Goal: Information Seeking & Learning: Learn about a topic

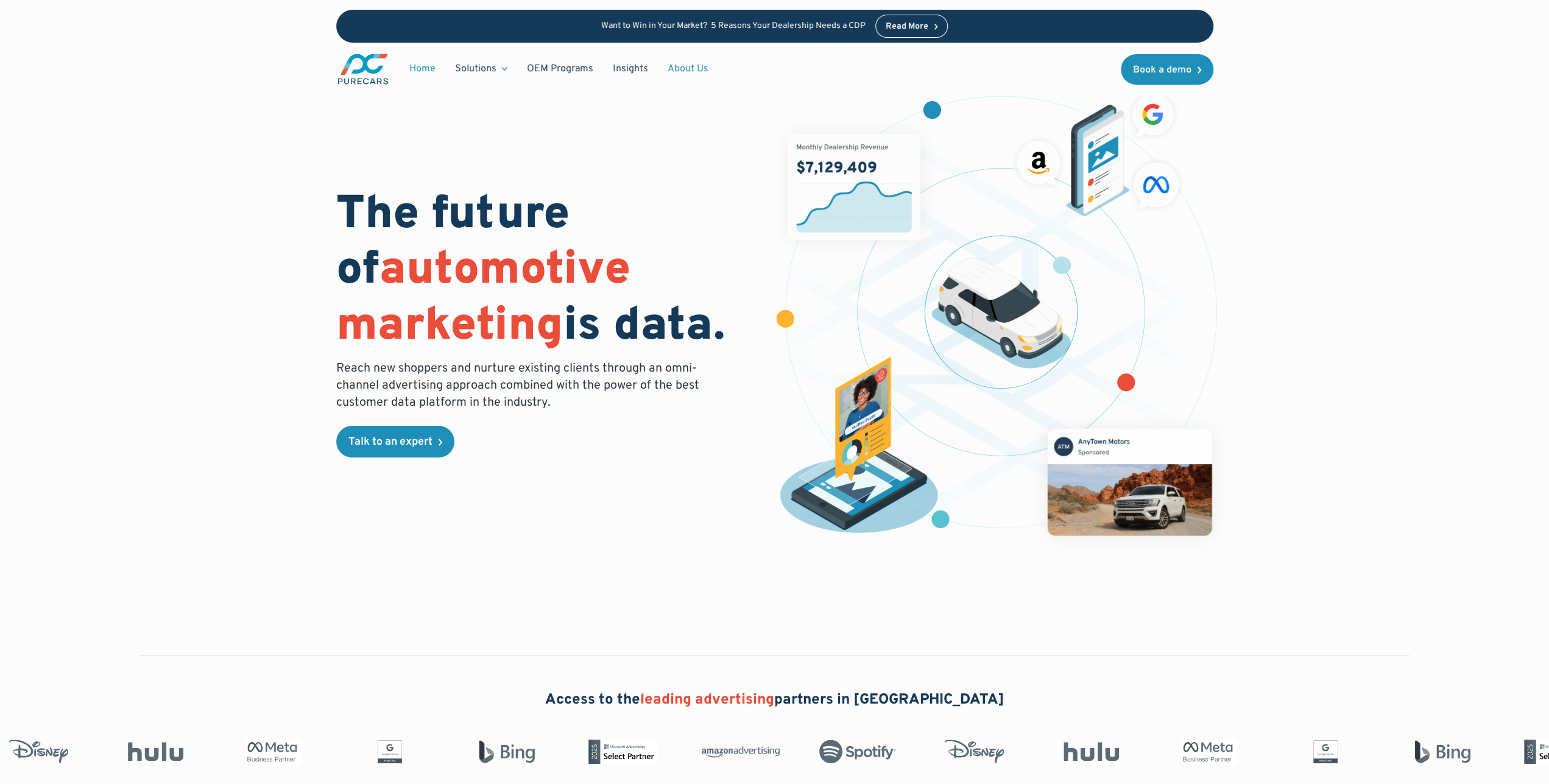
click at [663, 66] on link "About Us" at bounding box center [687, 69] width 60 height 23
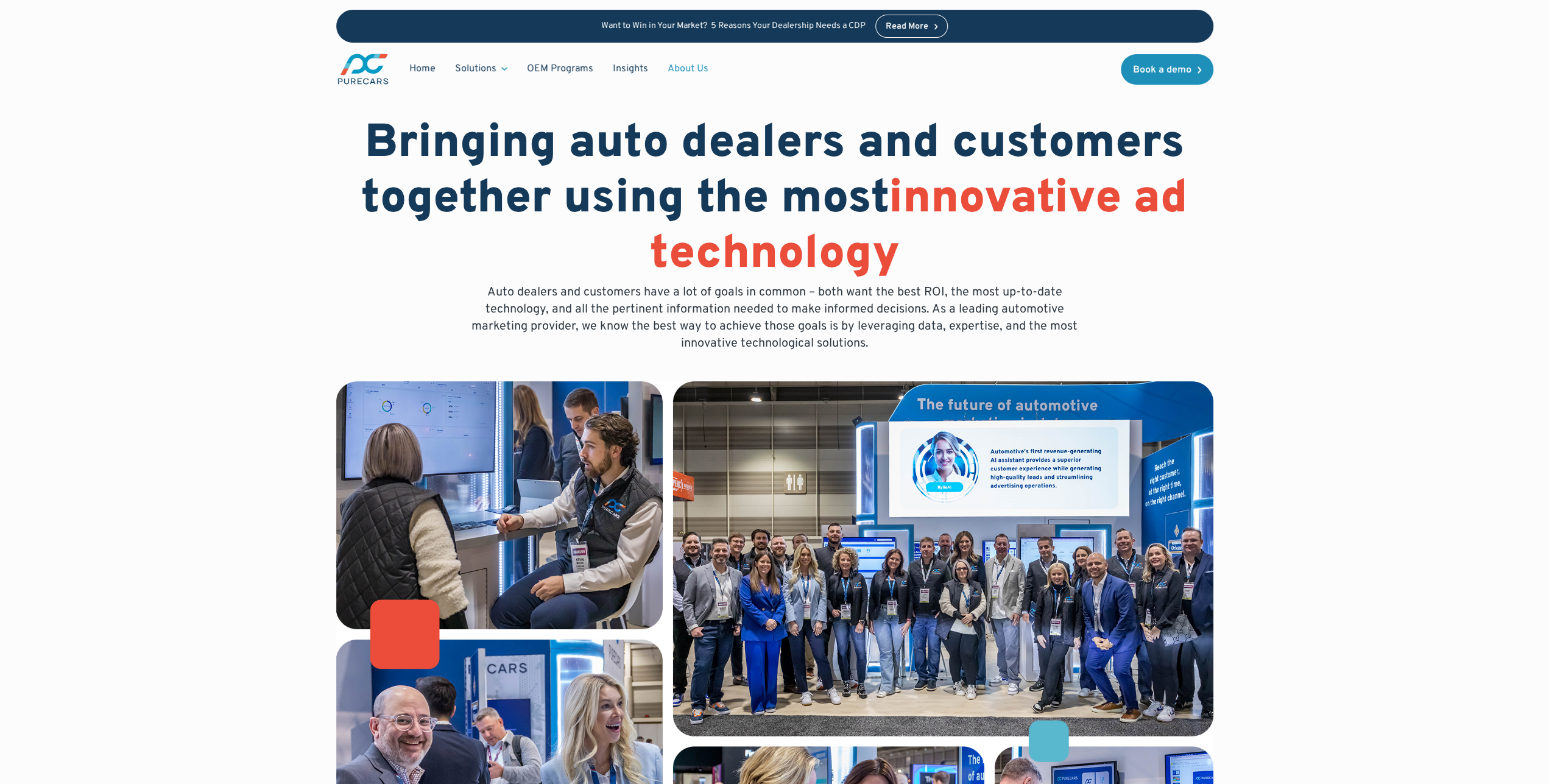
scroll to position [63, 0]
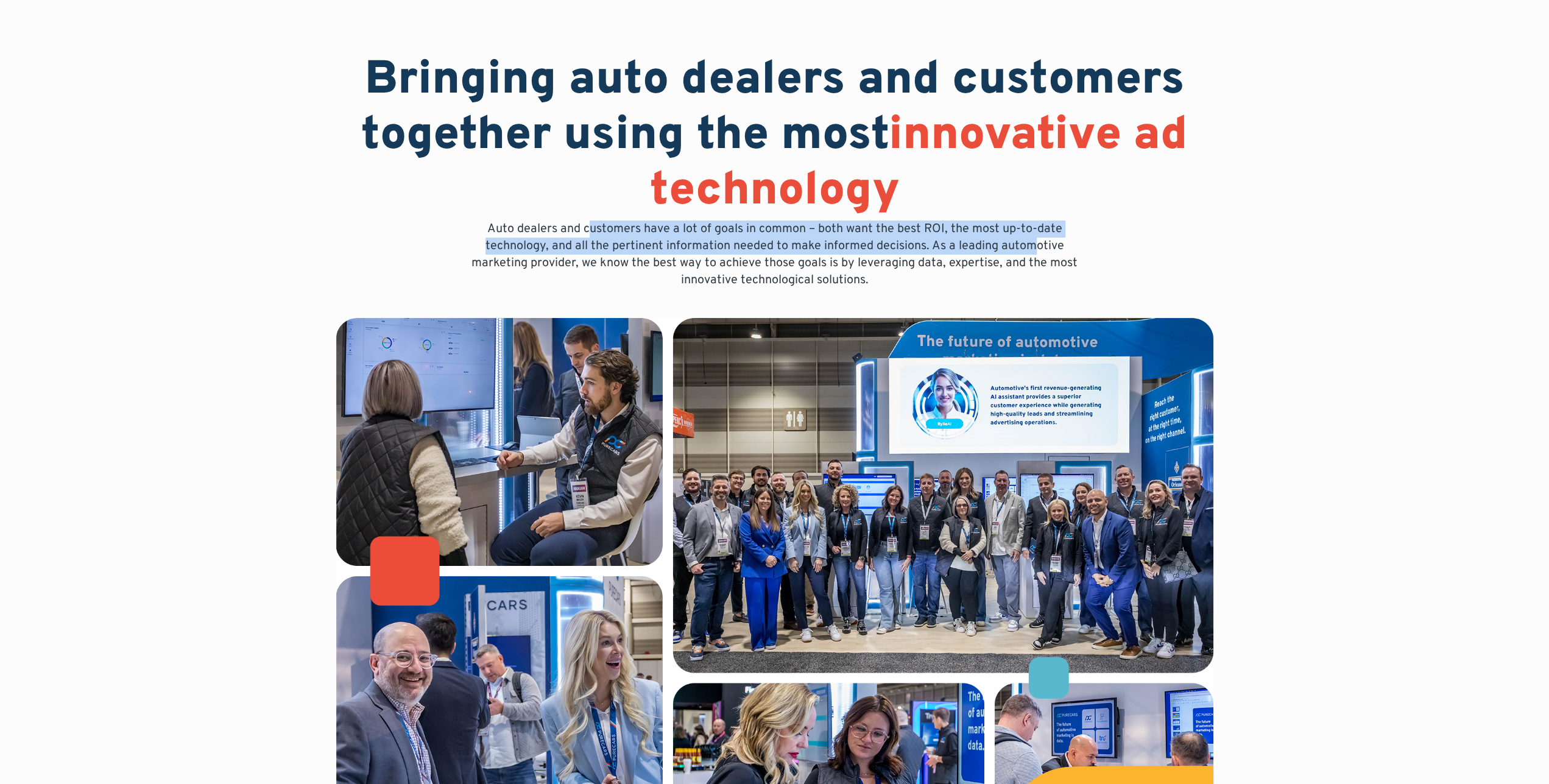
drag, startPoint x: 592, startPoint y: 225, endPoint x: 1033, endPoint y: 247, distance: 441.5
click at [1033, 247] on p "Auto dealers and customers have a lot of goals in common – both want the best R…" at bounding box center [774, 254] width 624 height 68
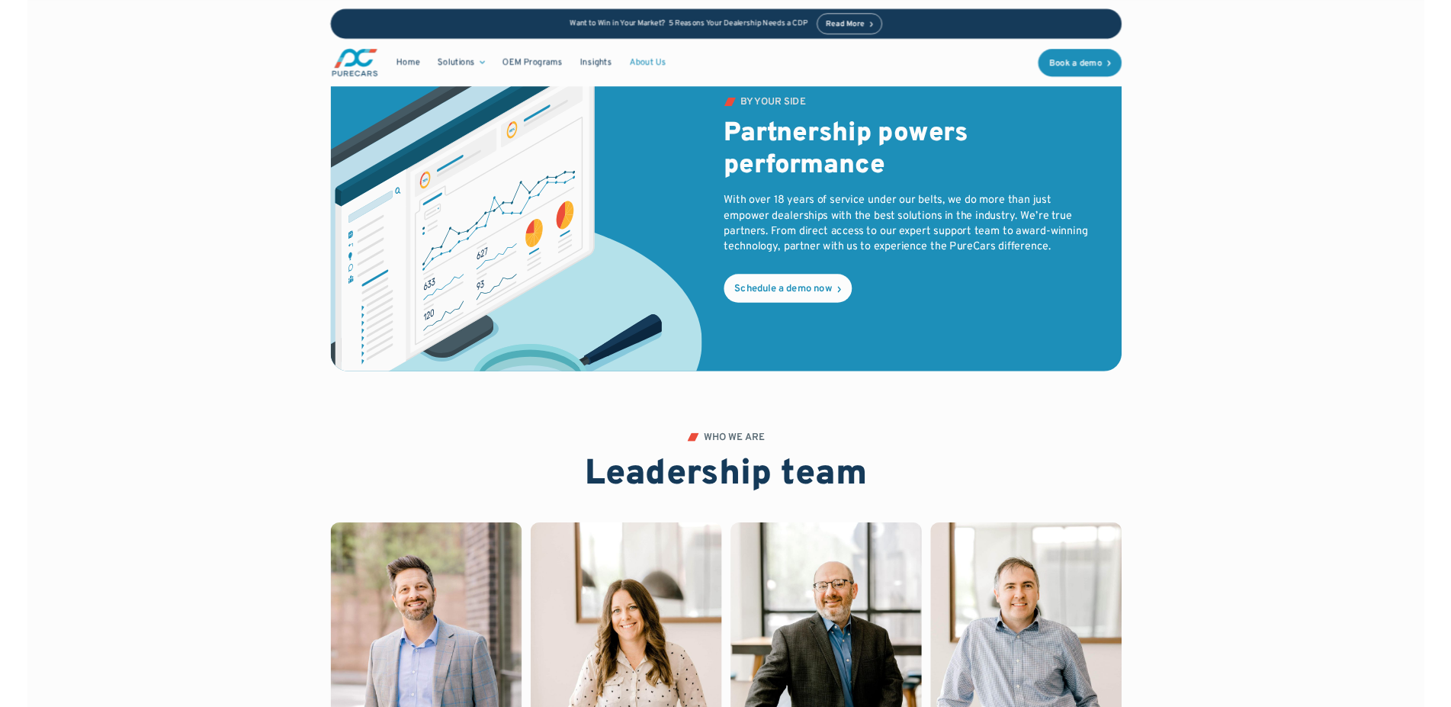
scroll to position [2708, 0]
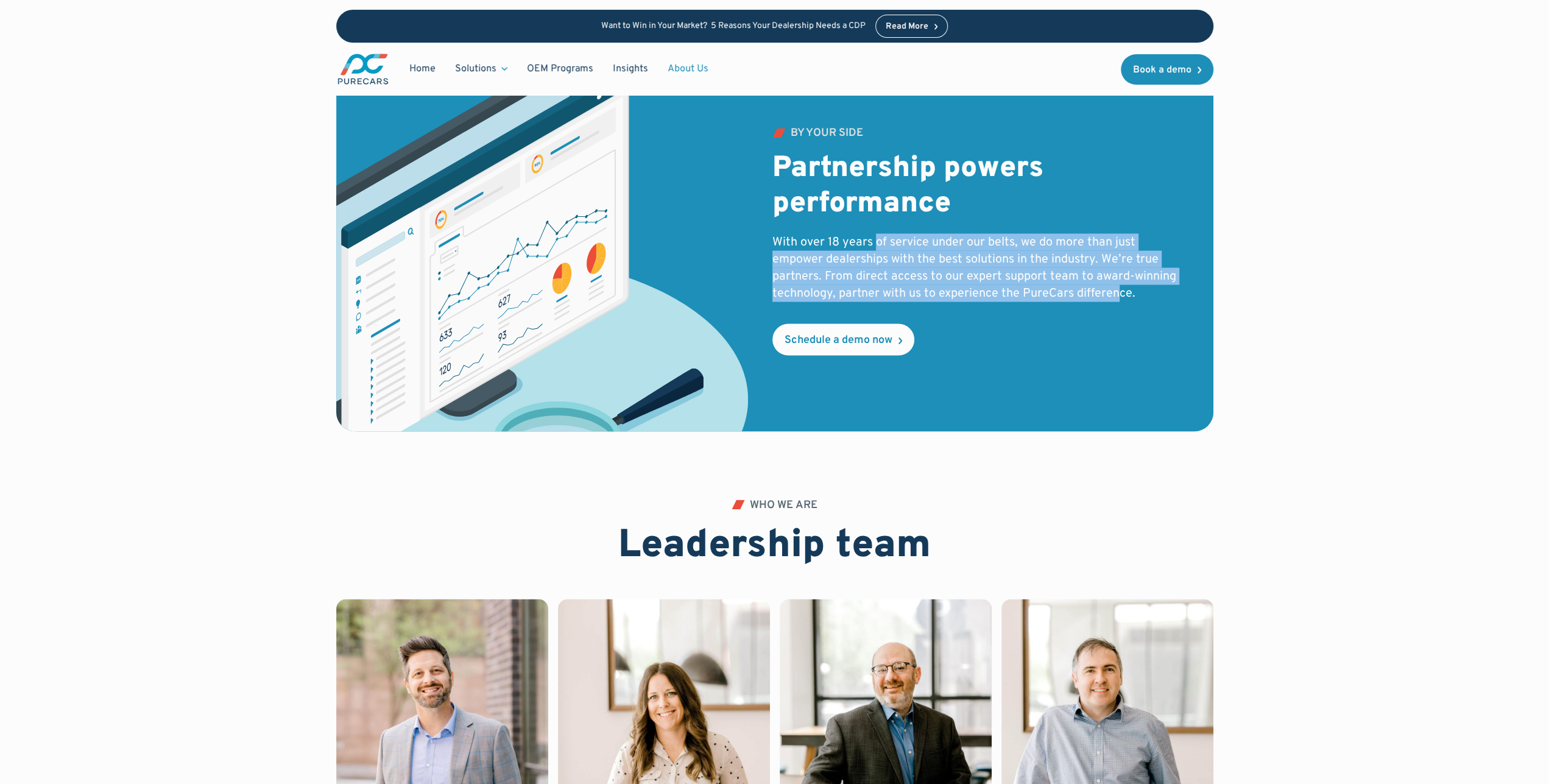
drag, startPoint x: 876, startPoint y: 243, endPoint x: 1119, endPoint y: 288, distance: 247.1
click at [1118, 289] on p "With over 18 years of service under our belts, we do more than just empower dea…" at bounding box center [978, 267] width 412 height 68
click at [1119, 287] on p "With over 18 years of service under our belts, we do more than just empower dea…" at bounding box center [978, 267] width 412 height 68
